Goal: Task Accomplishment & Management: Use online tool/utility

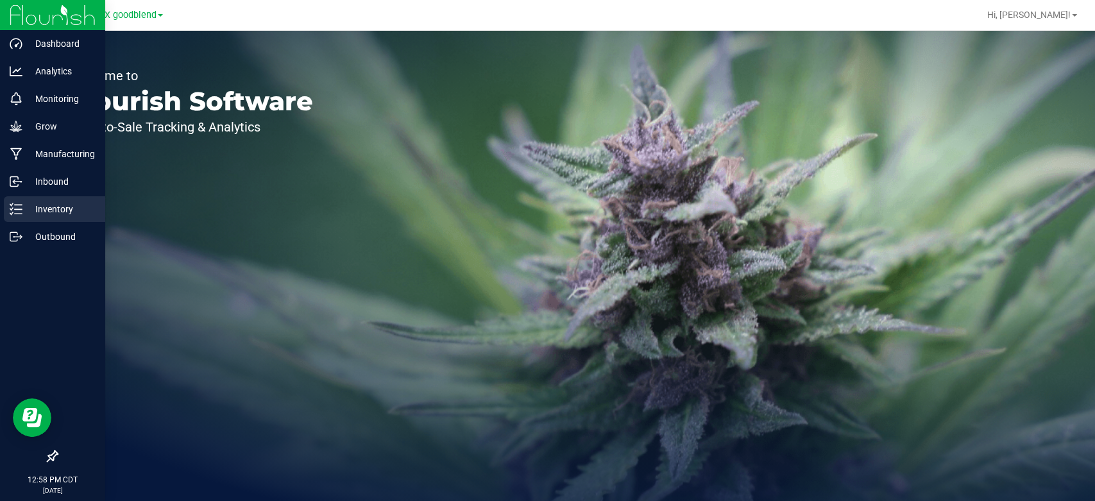
click at [39, 207] on p "Inventory" at bounding box center [60, 209] width 77 height 15
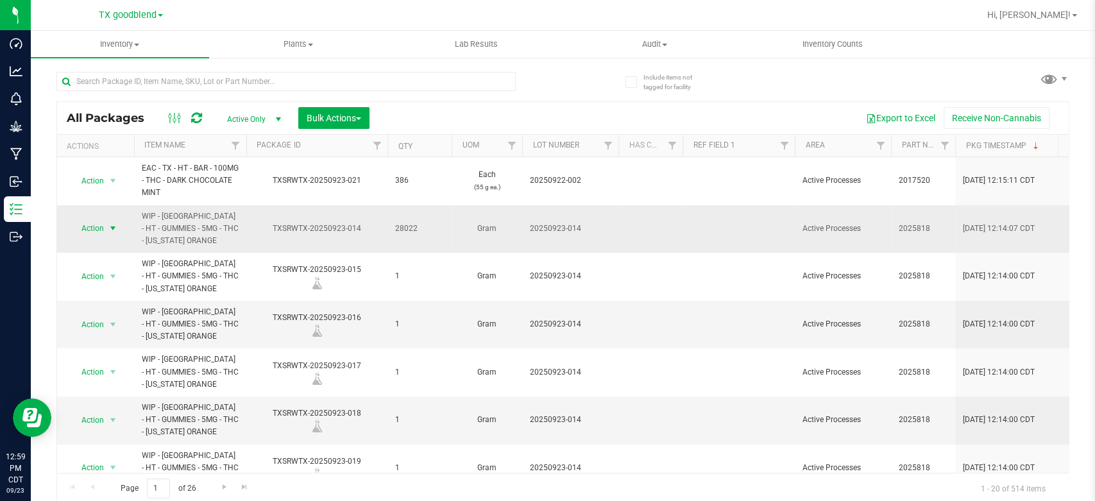
click at [92, 230] on span "Action" at bounding box center [87, 228] width 35 height 18
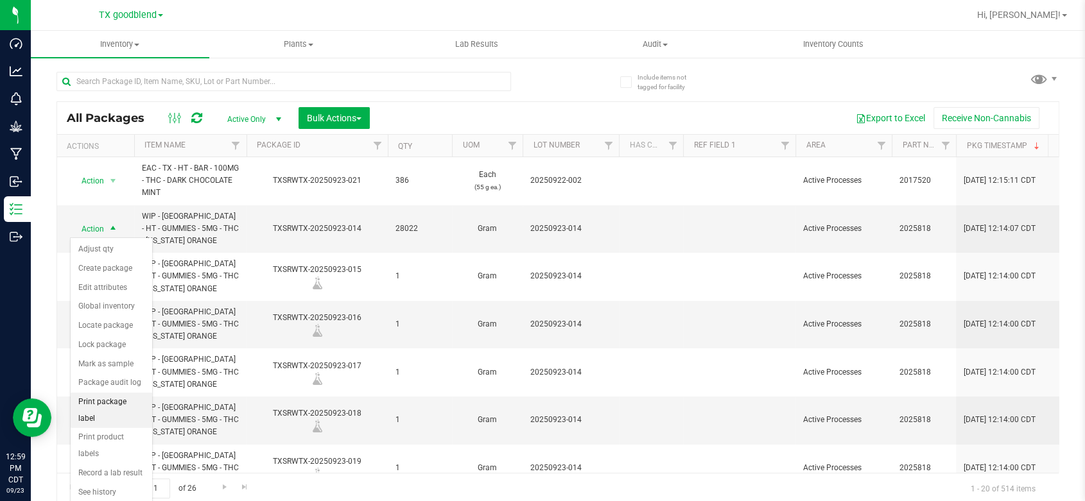
click at [121, 403] on li "Print package label" at bounding box center [112, 410] width 82 height 35
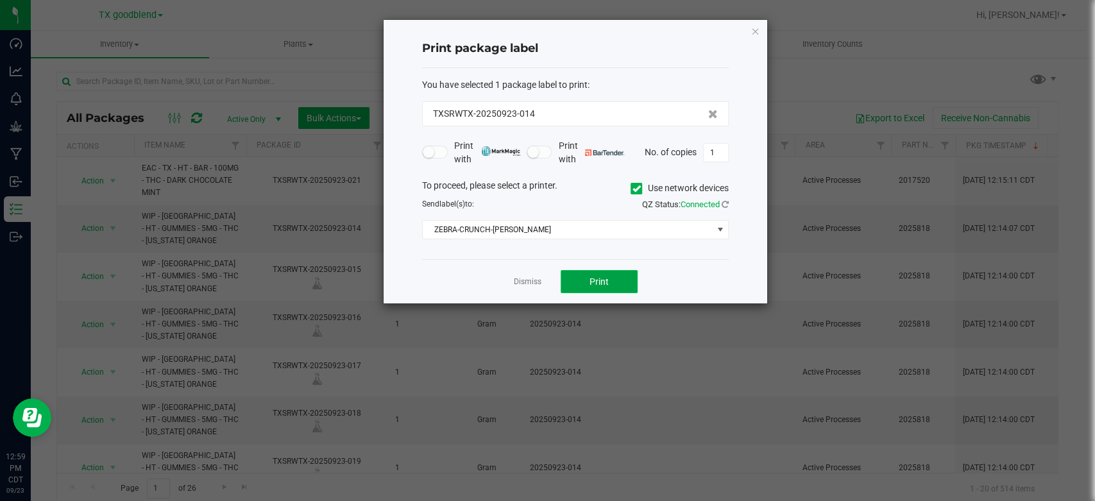
click at [585, 281] on button "Print" at bounding box center [599, 281] width 77 height 23
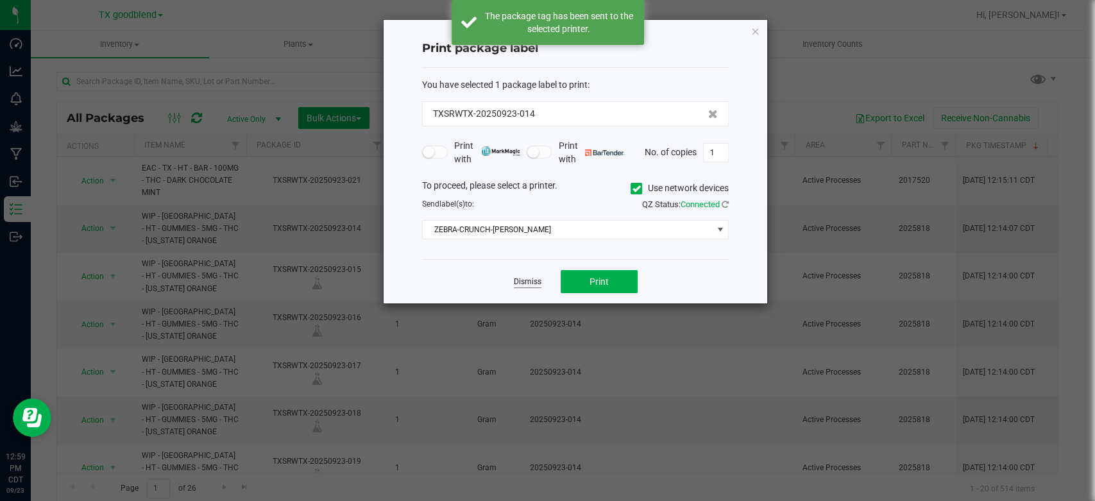
click at [534, 281] on link "Dismiss" at bounding box center [528, 282] width 28 height 11
